Goal: Task Accomplishment & Management: Complete application form

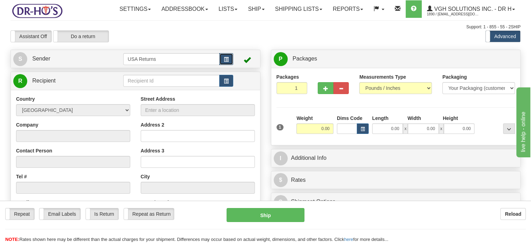
click at [230, 65] on button "button" at bounding box center [226, 59] width 14 height 12
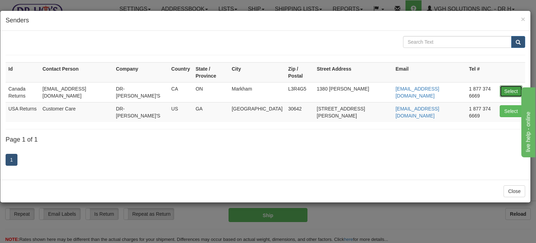
click at [511, 85] on button "Select" at bounding box center [511, 91] width 23 height 12
type input "Canada Returns"
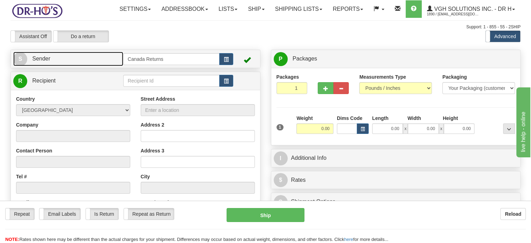
click at [91, 66] on link "S Sender" at bounding box center [68, 59] width 110 height 14
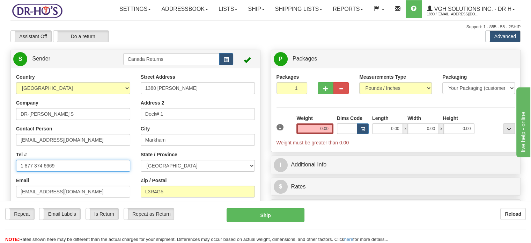
drag, startPoint x: 72, startPoint y: 185, endPoint x: 0, endPoint y: 169, distance: 73.5
paste input "[PHONE_NUMBER]"
type input "[PHONE_NUMBER]"
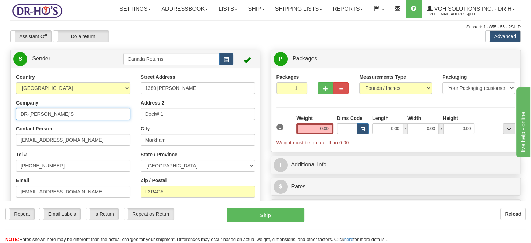
drag, startPoint x: 62, startPoint y: 129, endPoint x: 0, endPoint y: 123, distance: 62.0
type input "/"
type input "[PERSON_NAME]"
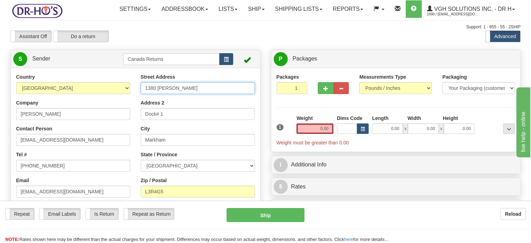
drag, startPoint x: 191, startPoint y: 102, endPoint x: 116, endPoint y: 97, distance: 75.2
click at [120, 96] on div "Country [GEOGRAPHIC_DATA] [GEOGRAPHIC_DATA] [GEOGRAPHIC_DATA] [GEOGRAPHIC_DATA]…" at bounding box center [135, 169] width 249 height 193
paste input "[STREET_ADDRESS]"
drag, startPoint x: 158, startPoint y: 104, endPoint x: 255, endPoint y: 107, distance: 97.7
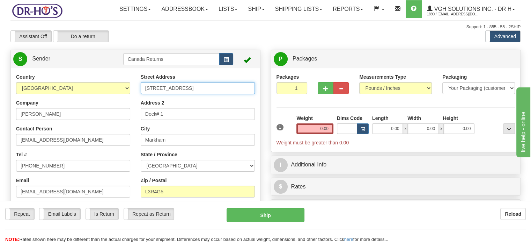
click at [255, 107] on div "Street Address [STREET_ADDRESS] Address 2 Dock# 1 City [GEOGRAPHIC_DATA] State …" at bounding box center [197, 154] width 125 height 162
type input "[STREET_ADDRESS]"
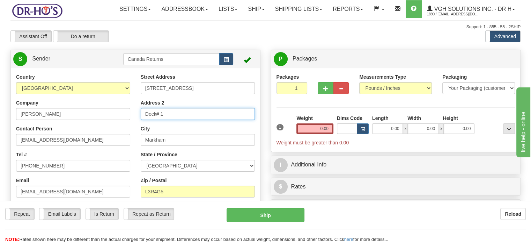
drag, startPoint x: 167, startPoint y: 130, endPoint x: 111, endPoint y: 124, distance: 57.2
click at [113, 124] on div "Country [GEOGRAPHIC_DATA] [GEOGRAPHIC_DATA] [GEOGRAPHIC_DATA] [GEOGRAPHIC_DATA]…" at bounding box center [135, 169] width 249 height 193
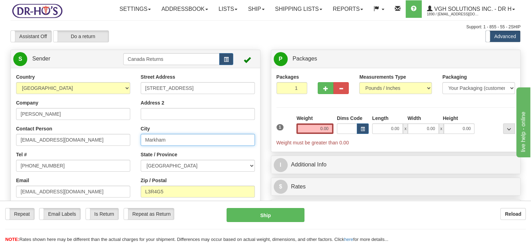
drag, startPoint x: 173, startPoint y: 161, endPoint x: 110, endPoint y: 153, distance: 63.6
click at [110, 153] on div "Country [GEOGRAPHIC_DATA] [GEOGRAPHIC_DATA] [GEOGRAPHIC_DATA] [GEOGRAPHIC_DATA]…" at bounding box center [135, 169] width 249 height 193
paste input "[GEOGRAPHIC_DATA], B3V1P7 [GEOGRAPHIC_DATA]"
drag, startPoint x: 172, startPoint y: 154, endPoint x: 259, endPoint y: 166, distance: 87.7
click at [259, 166] on div "Street Address [STREET_ADDRESS] Address 2 [GEOGRAPHIC_DATA], B3V1P7 [GEOGRAPHIC…" at bounding box center [197, 154] width 125 height 162
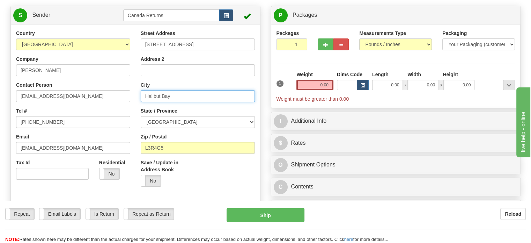
scroll to position [105, 0]
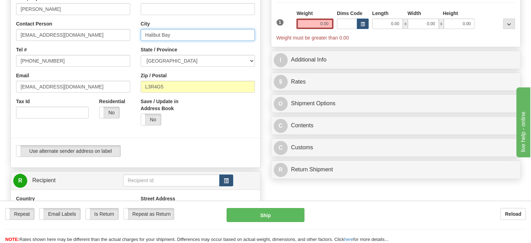
type input "Halibut Bay"
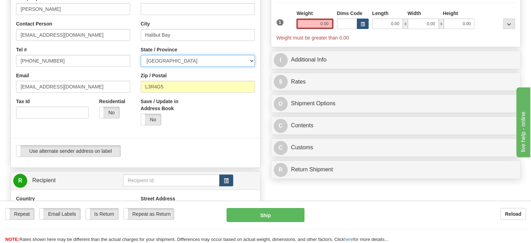
click at [251, 67] on select "[GEOGRAPHIC_DATA] [GEOGRAPHIC_DATA] [GEOGRAPHIC_DATA] [GEOGRAPHIC_DATA] [GEOGRA…" at bounding box center [198, 61] width 114 height 12
select select "NS"
click at [141, 67] on select "[GEOGRAPHIC_DATA] [GEOGRAPHIC_DATA] [GEOGRAPHIC_DATA] [GEOGRAPHIC_DATA] [GEOGRA…" at bounding box center [198, 61] width 114 height 12
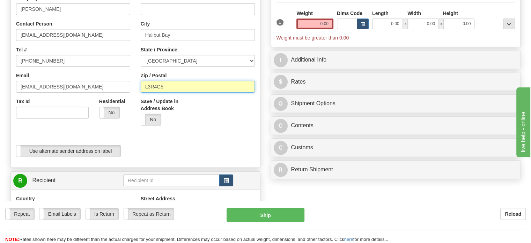
drag, startPoint x: 179, startPoint y: 100, endPoint x: 97, endPoint y: 101, distance: 81.6
click at [98, 100] on div "Country [GEOGRAPHIC_DATA] [GEOGRAPHIC_DATA] [GEOGRAPHIC_DATA] [GEOGRAPHIC_DATA]…" at bounding box center [135, 65] width 249 height 193
paste input "[GEOGRAPHIC_DATA], B3V1P7 [GEOGRAPHIC_DATA]"
drag, startPoint x: 173, startPoint y: 101, endPoint x: 110, endPoint y: 98, distance: 63.2
click at [111, 98] on div "Country [GEOGRAPHIC_DATA] [GEOGRAPHIC_DATA] [GEOGRAPHIC_DATA] [GEOGRAPHIC_DATA]…" at bounding box center [135, 65] width 249 height 193
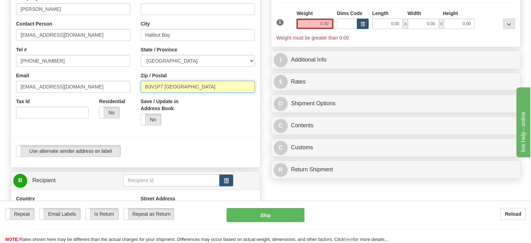
click at [202, 92] on input "B3V1P7 [GEOGRAPHIC_DATA]" at bounding box center [198, 87] width 114 height 12
click at [202, 92] on input "B3V1P7 Can" at bounding box center [198, 87] width 114 height 12
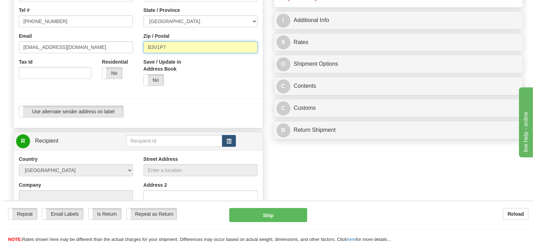
scroll to position [209, 0]
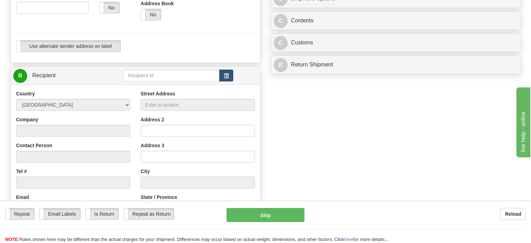
type input "B3V1P7"
click at [229, 81] on button "button" at bounding box center [226, 75] width 14 height 12
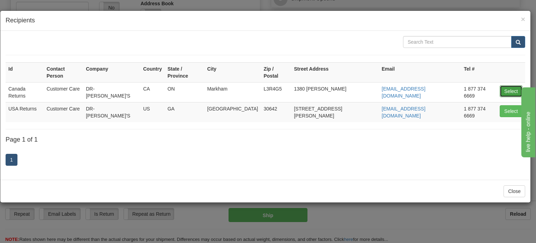
click at [511, 85] on button "Select" at bounding box center [511, 91] width 23 height 12
type input "Canada Returns"
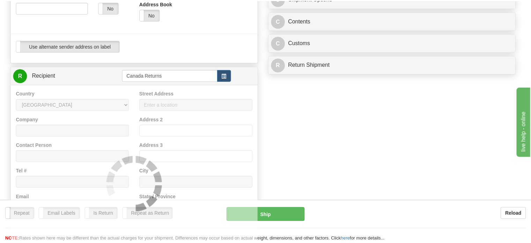
scroll to position [23, 0]
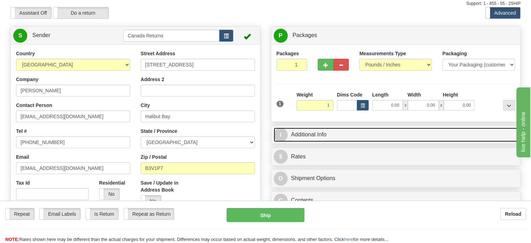
type input "1.00"
click at [348, 142] on link "I Additional Info" at bounding box center [396, 134] width 244 height 14
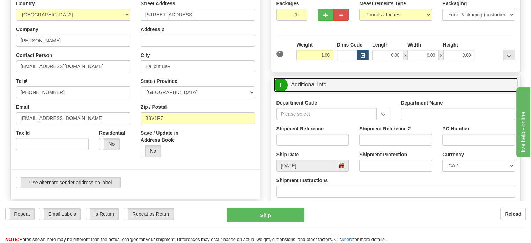
scroll to position [93, 0]
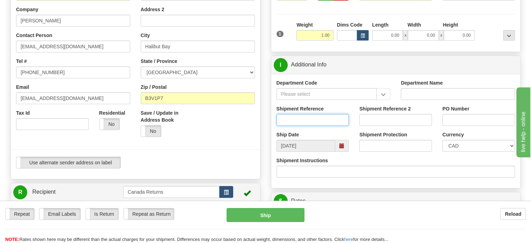
click at [300, 126] on input "Shipment Reference" at bounding box center [312, 120] width 73 height 12
paste input "1185179"
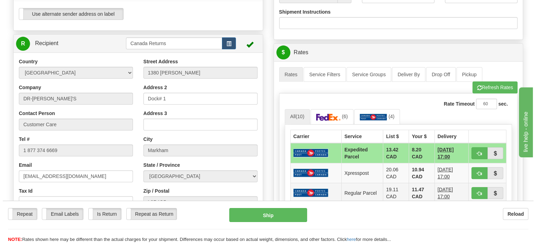
scroll to position [303, 0]
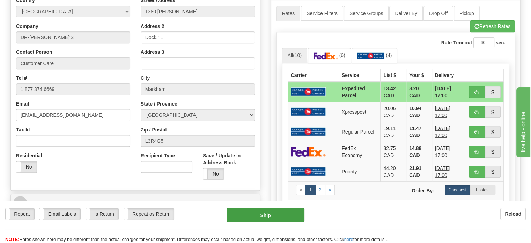
type input "1185179"
click at [279, 214] on button "Ship" at bounding box center [265, 215] width 78 height 14
type input "DOM.EP"
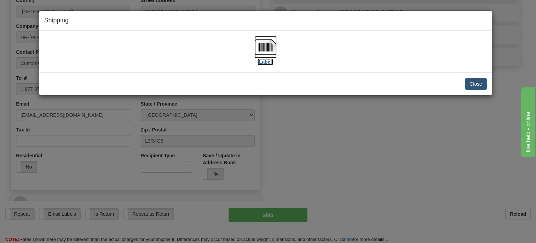
click at [264, 49] on img at bounding box center [265, 47] width 22 height 22
